Goal: Find contact information: Find contact information

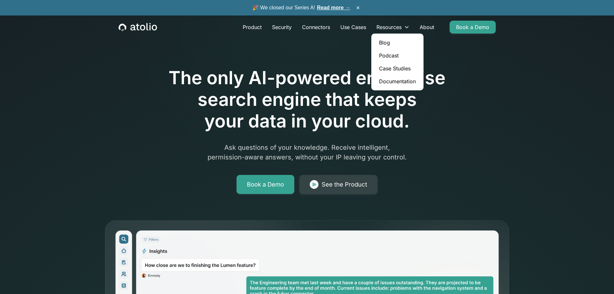
click at [386, 43] on link "Blog" at bounding box center [397, 42] width 47 height 13
click at [428, 28] on link "About" at bounding box center [426, 27] width 25 height 13
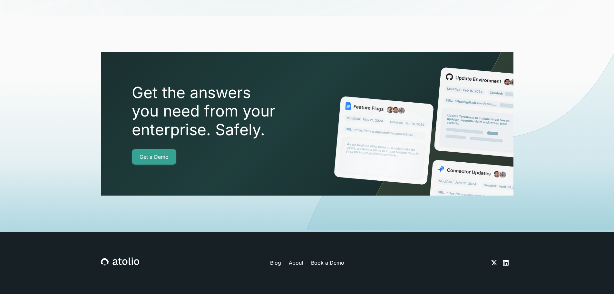
scroll to position [2269, 0]
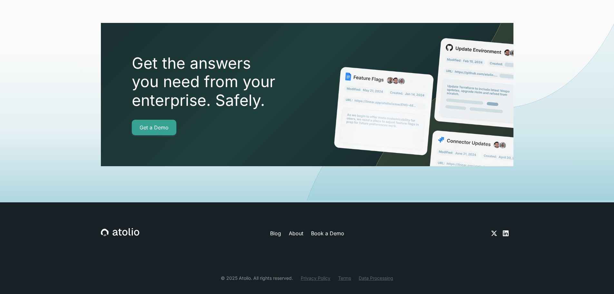
click at [495, 229] on icon at bounding box center [494, 233] width 8 height 8
click at [504, 230] on icon at bounding box center [506, 233] width 6 height 6
click at [247, 274] on div "© 2025 Atolio. All rights reserved." at bounding box center [257, 277] width 72 height 7
copy div "Atolio"
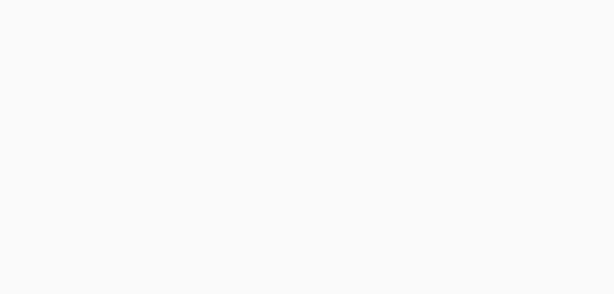
scroll to position [999, 0]
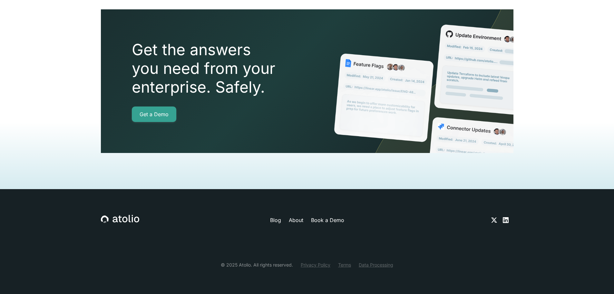
click at [320, 265] on link "Privacy Policy" at bounding box center [316, 264] width 30 height 7
click at [342, 264] on link "Terms" at bounding box center [344, 264] width 13 height 7
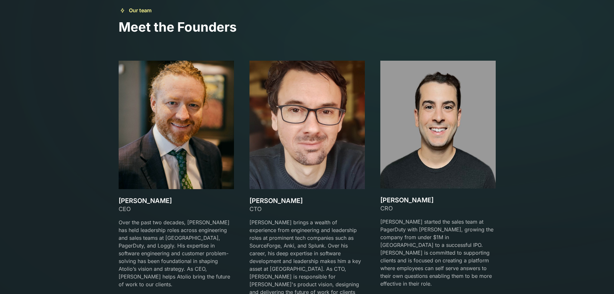
scroll to position [967, 0]
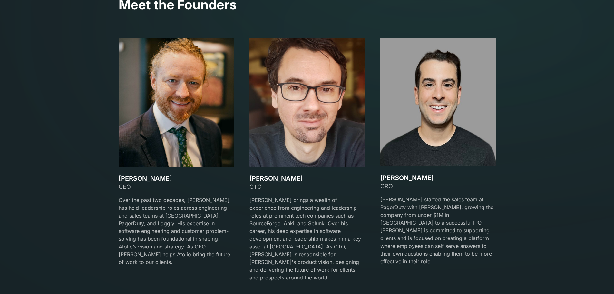
click at [126, 176] on h3 "[PERSON_NAME]" at bounding box center [176, 178] width 115 height 8
click at [149, 176] on h3 "[PERSON_NAME]" at bounding box center [176, 178] width 115 height 8
copy h3 "[PERSON_NAME]"
click at [256, 178] on h3 "[PERSON_NAME]" at bounding box center [306, 178] width 115 height 8
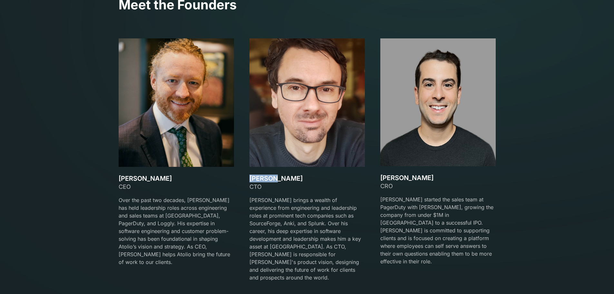
click at [256, 178] on h3 "[PERSON_NAME]" at bounding box center [306, 178] width 115 height 8
click at [273, 176] on h3 "[PERSON_NAME]" at bounding box center [306, 178] width 115 height 8
copy h3 "[PERSON_NAME]"
click at [381, 177] on h3 "[PERSON_NAME]" at bounding box center [437, 178] width 115 height 8
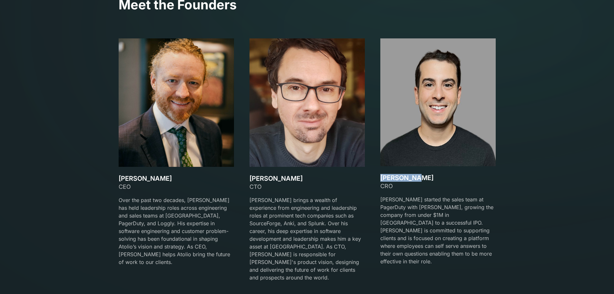
click at [412, 176] on h3 "[PERSON_NAME]" at bounding box center [437, 178] width 115 height 8
copy h3 "[PERSON_NAME]"
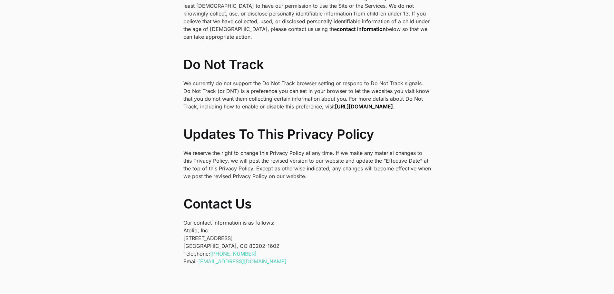
scroll to position [2132, 0]
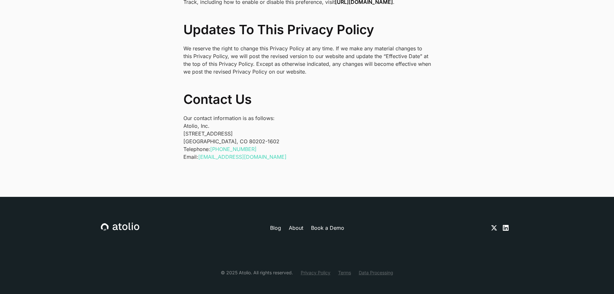
click at [187, 126] on p "Atolio, Inc. 1550 Larimer St #436 Denver, CO 80202-1602" at bounding box center [306, 133] width 247 height 23
click at [219, 123] on p "Atolio, Inc. 1550 Larimer St #436 Denver, CO 80202-1602" at bounding box center [306, 133] width 247 height 23
copy p "1550 Larimer St"
